Goal: Task Accomplishment & Management: Manage account settings

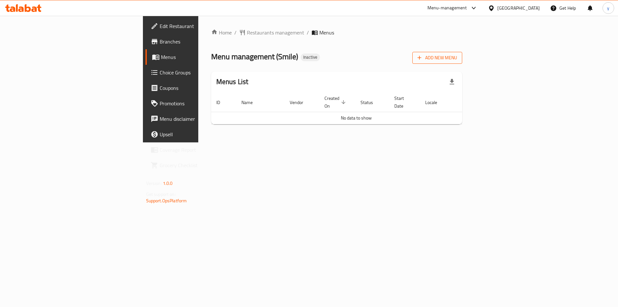
click at [423, 61] on icon "button" at bounding box center [419, 57] width 6 height 6
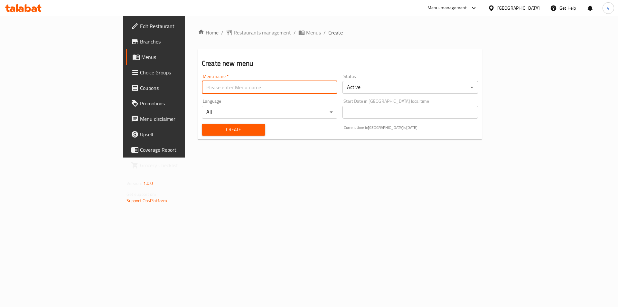
click at [202, 90] on input "text" at bounding box center [270, 87] width 136 height 13
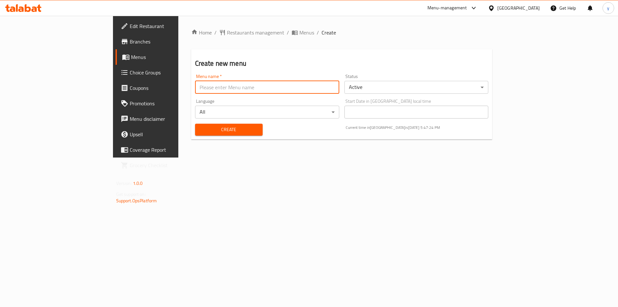
type input "9"
type input "30/9/202"
click at [195, 135] on button "Create" at bounding box center [229, 130] width 68 height 12
click at [131, 56] on span "Menus" at bounding box center [171, 57] width 80 height 8
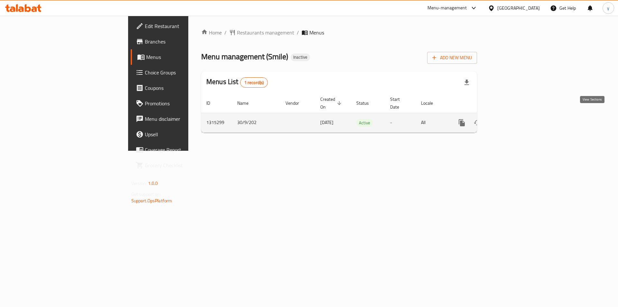
click at [512, 119] on icon "enhanced table" at bounding box center [509, 123] width 8 height 8
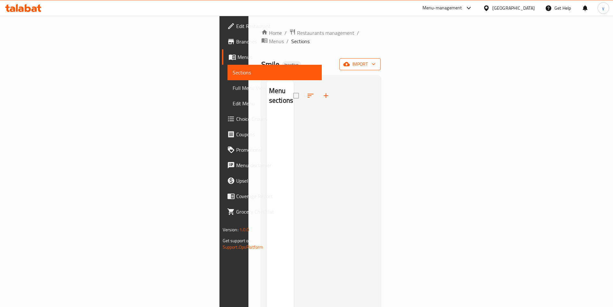
click at [381, 61] on button "import" at bounding box center [360, 64] width 41 height 12
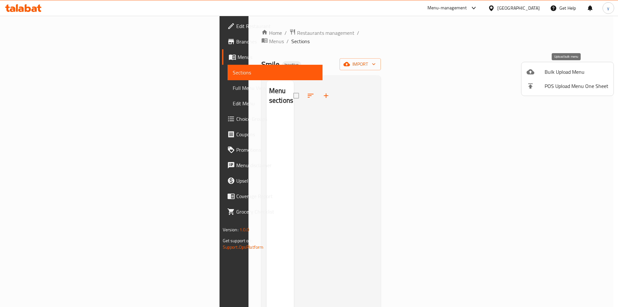
click at [542, 74] on div at bounding box center [536, 72] width 18 height 8
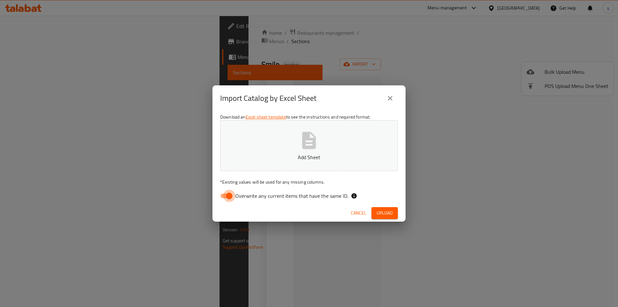
click at [223, 195] on input "Overwrite any current items that have the same ID." at bounding box center [229, 196] width 37 height 12
checkbox input "false"
click at [384, 212] on span "Upload" at bounding box center [385, 213] width 16 height 8
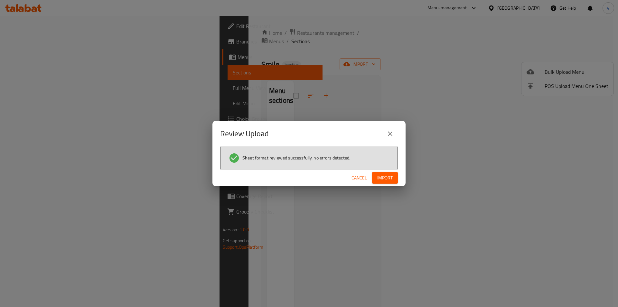
click at [374, 177] on button "Import" at bounding box center [385, 178] width 26 height 12
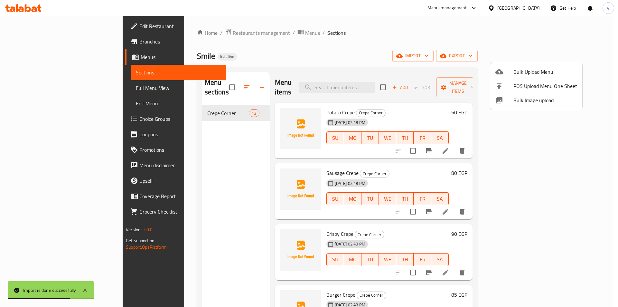
click at [45, 88] on div at bounding box center [309, 153] width 618 height 307
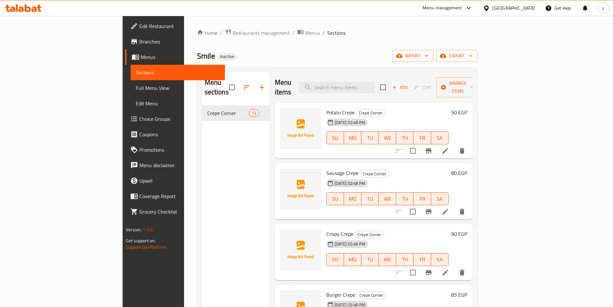
click at [136, 88] on span "Full Menu View" at bounding box center [178, 88] width 84 height 8
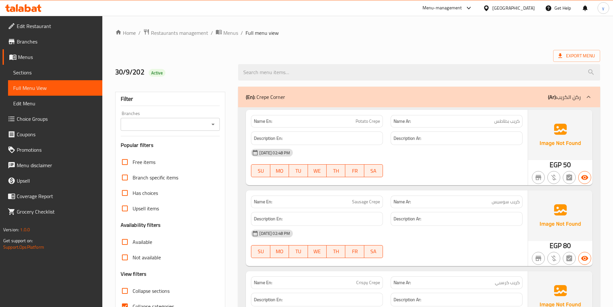
scroll to position [64, 0]
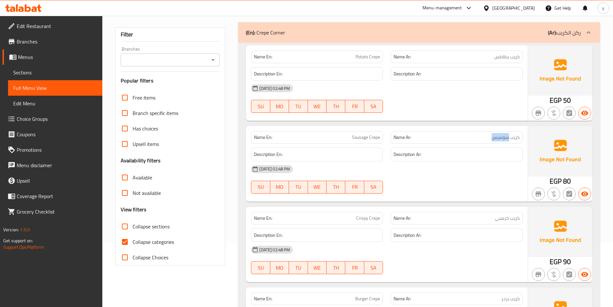
drag, startPoint x: 492, startPoint y: 137, endPoint x: 509, endPoint y: 138, distance: 16.5
click at [509, 138] on span "كريب سوسيس" at bounding box center [506, 137] width 28 height 7
copy span "سوسيس"
click at [140, 237] on label "Collapse categories" at bounding box center [145, 241] width 57 height 15
click at [133, 237] on input "Collapse categories" at bounding box center [124, 241] width 15 height 15
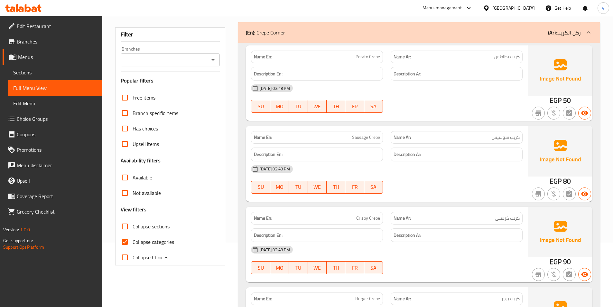
checkbox input "false"
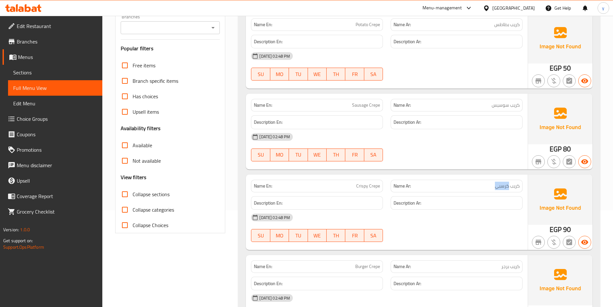
drag, startPoint x: 494, startPoint y: 187, endPoint x: 509, endPoint y: 188, distance: 15.2
click at [509, 188] on p "Name Ar: كريب كرسبي" at bounding box center [457, 186] width 126 height 7
copy span "كرسبي"
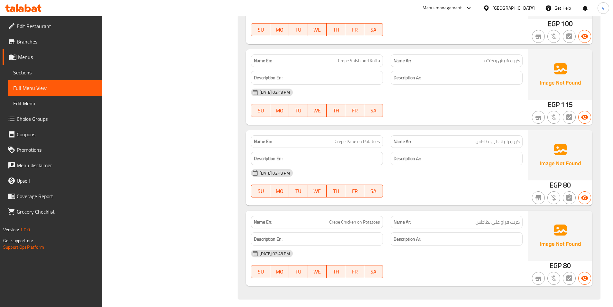
scroll to position [871, 0]
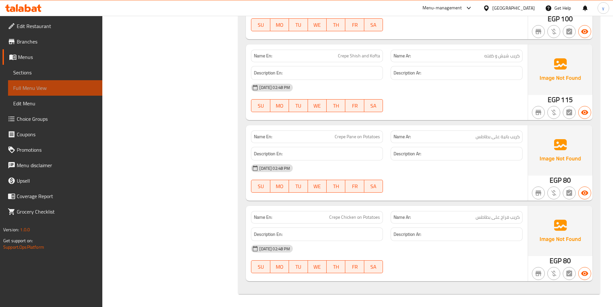
click at [13, 89] on span "Full Menu View" at bounding box center [55, 88] width 84 height 8
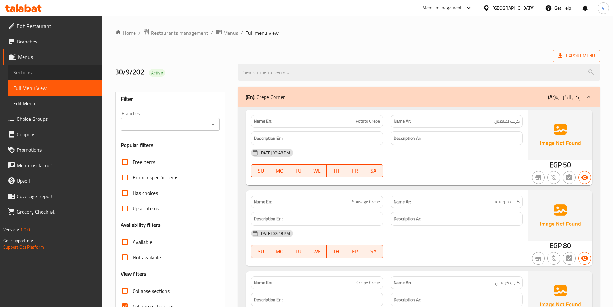
click at [56, 71] on span "Sections" at bounding box center [55, 73] width 84 height 8
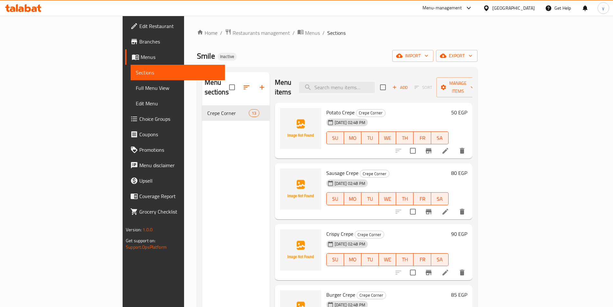
click at [450, 208] on icon at bounding box center [446, 212] width 8 height 8
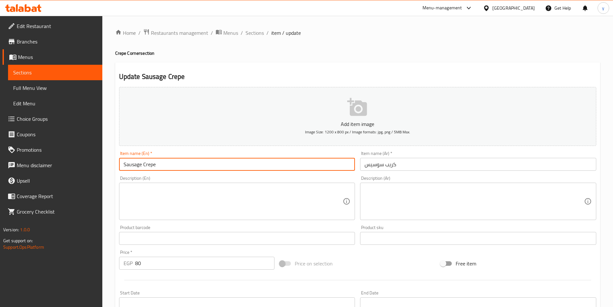
drag, startPoint x: 141, startPoint y: 166, endPoint x: 117, endPoint y: 166, distance: 24.2
click at [117, 166] on div "Item name (En)   * Sausage Crepe Item name (En) *" at bounding box center [238, 160] width 242 height 25
paste input "Hot Dog"
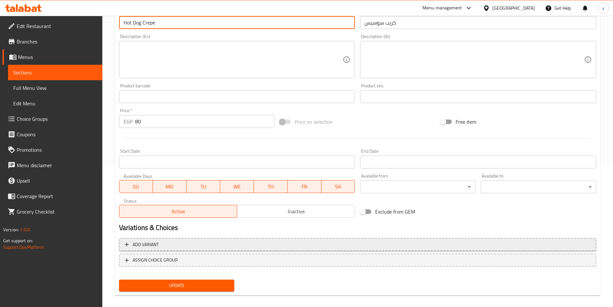
scroll to position [148, 0]
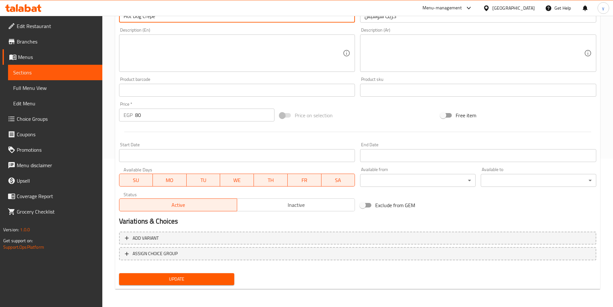
type input "Hot Dog Crepe"
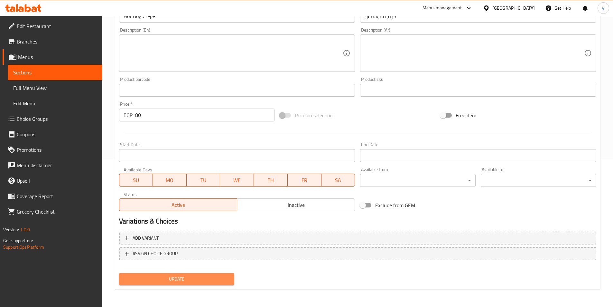
click at [175, 276] on span "Update" at bounding box center [176, 279] width 105 height 8
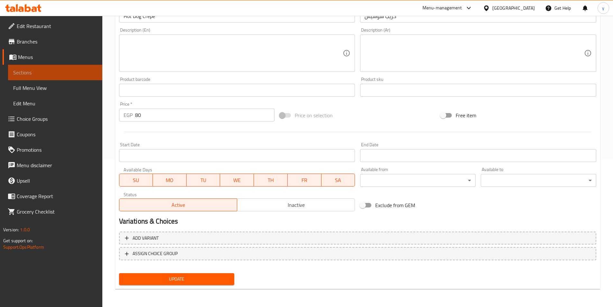
click at [26, 71] on span "Sections" at bounding box center [55, 73] width 84 height 8
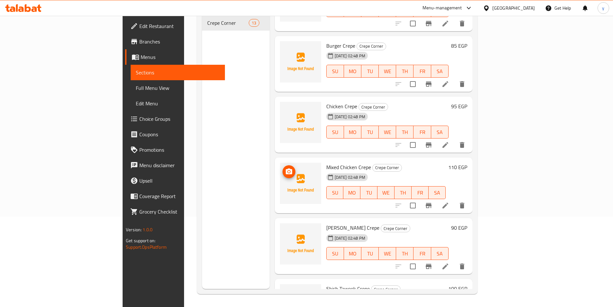
scroll to position [193, 0]
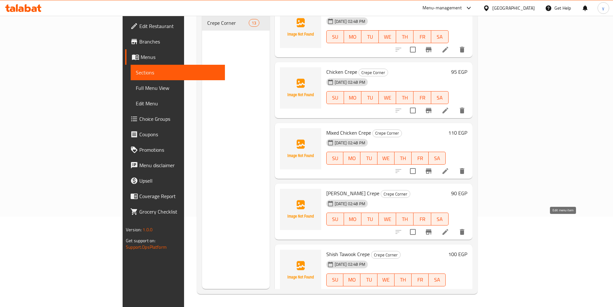
click at [450, 228] on icon at bounding box center [446, 232] width 8 height 8
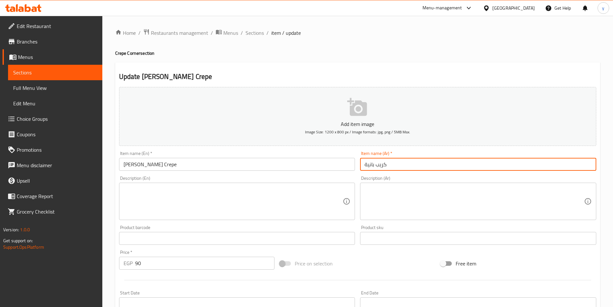
drag, startPoint x: 374, startPoint y: 166, endPoint x: 364, endPoint y: 167, distance: 9.7
click at [364, 167] on input "كريب بانية" at bounding box center [478, 164] width 236 height 13
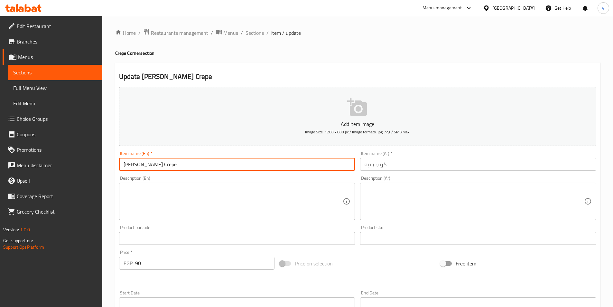
drag, startPoint x: 134, startPoint y: 165, endPoint x: 120, endPoint y: 166, distance: 13.9
click at [120, 166] on input "[PERSON_NAME] Crepe" at bounding box center [237, 164] width 236 height 13
paste input "Pane"
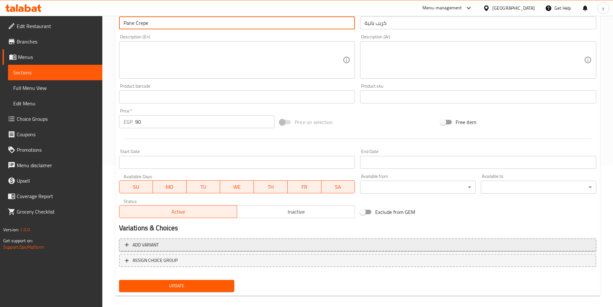
scroll to position [148, 0]
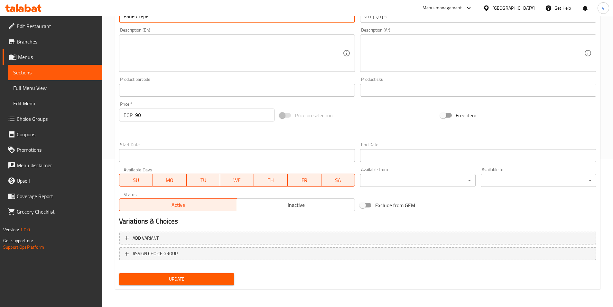
type input "Pane Crepe"
click at [209, 282] on span "Update" at bounding box center [176, 279] width 105 height 8
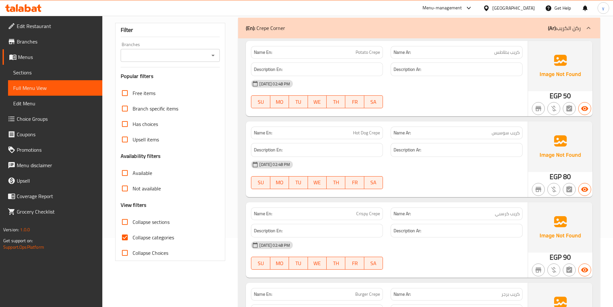
scroll to position [129, 0]
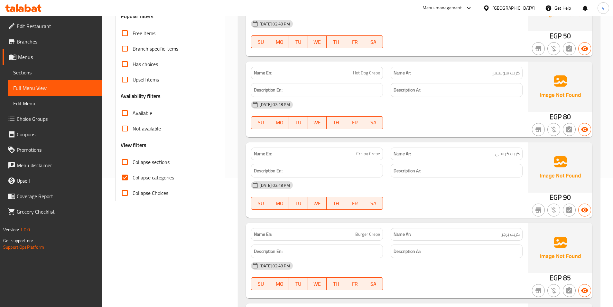
click at [143, 176] on span "Collapse categories" at bounding box center [154, 178] width 42 height 8
click at [133, 176] on input "Collapse categories" at bounding box center [124, 177] width 15 height 15
checkbox input "false"
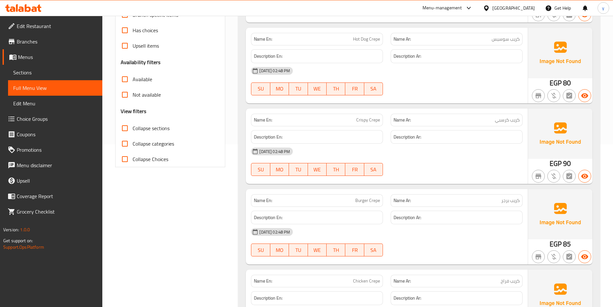
scroll to position [0, 0]
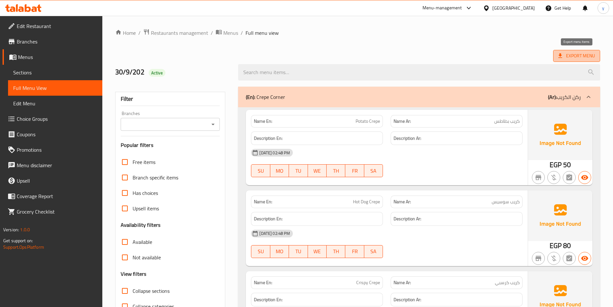
click at [597, 56] on span "Export Menu" at bounding box center [577, 56] width 47 height 12
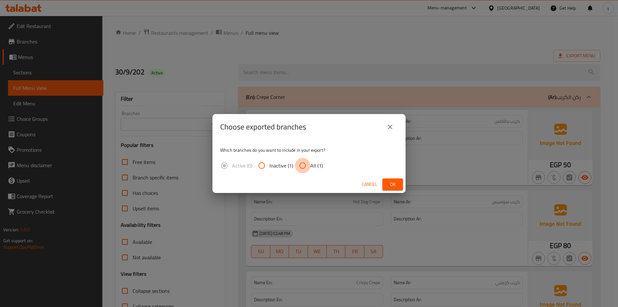
click at [309, 166] on input "All (1)" at bounding box center [302, 165] width 15 height 15
radio input "true"
click at [393, 183] on span "Ok" at bounding box center [393, 184] width 10 height 8
